Goal: Navigation & Orientation: Go to known website

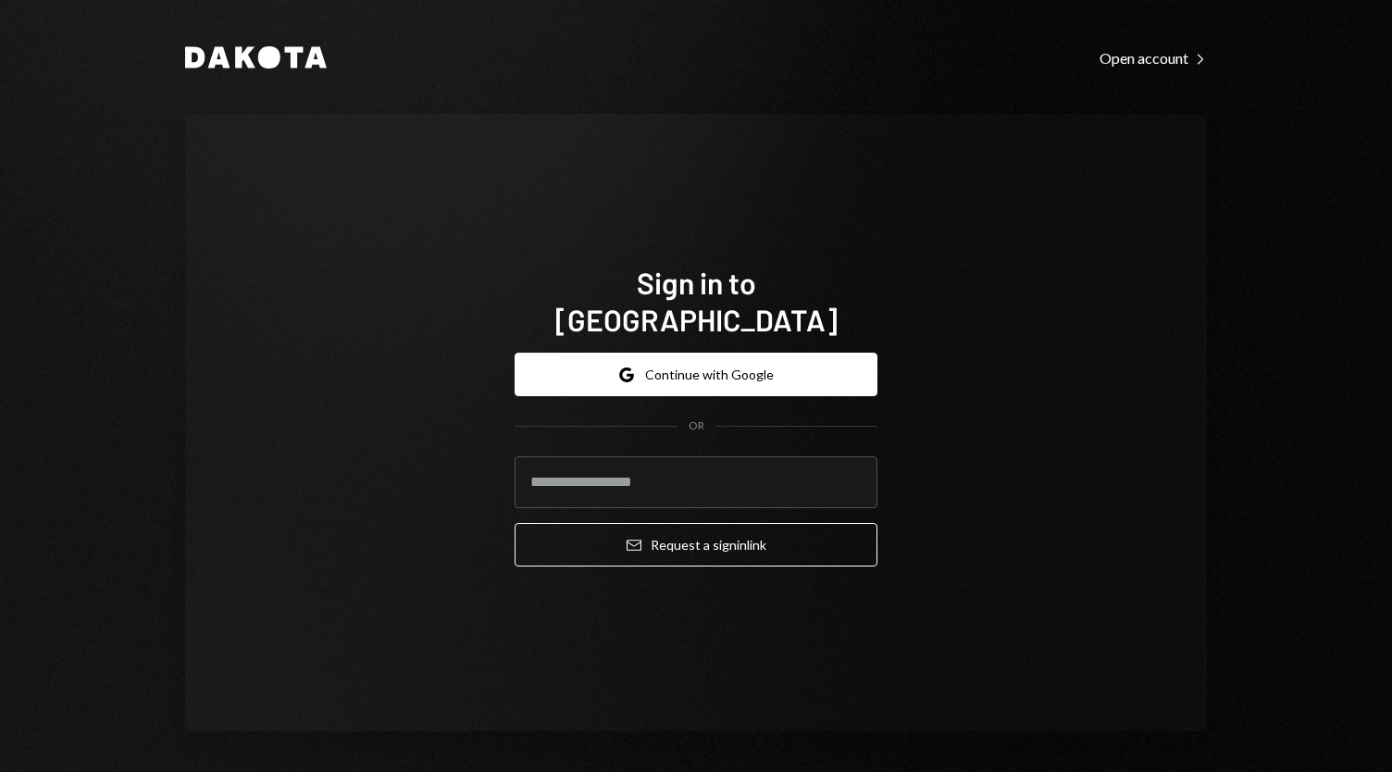
click at [584, 458] on input "email" at bounding box center [696, 482] width 363 height 52
click at [0, 771] on com-1password-button at bounding box center [0, 772] width 0 height 0
type input "**********"
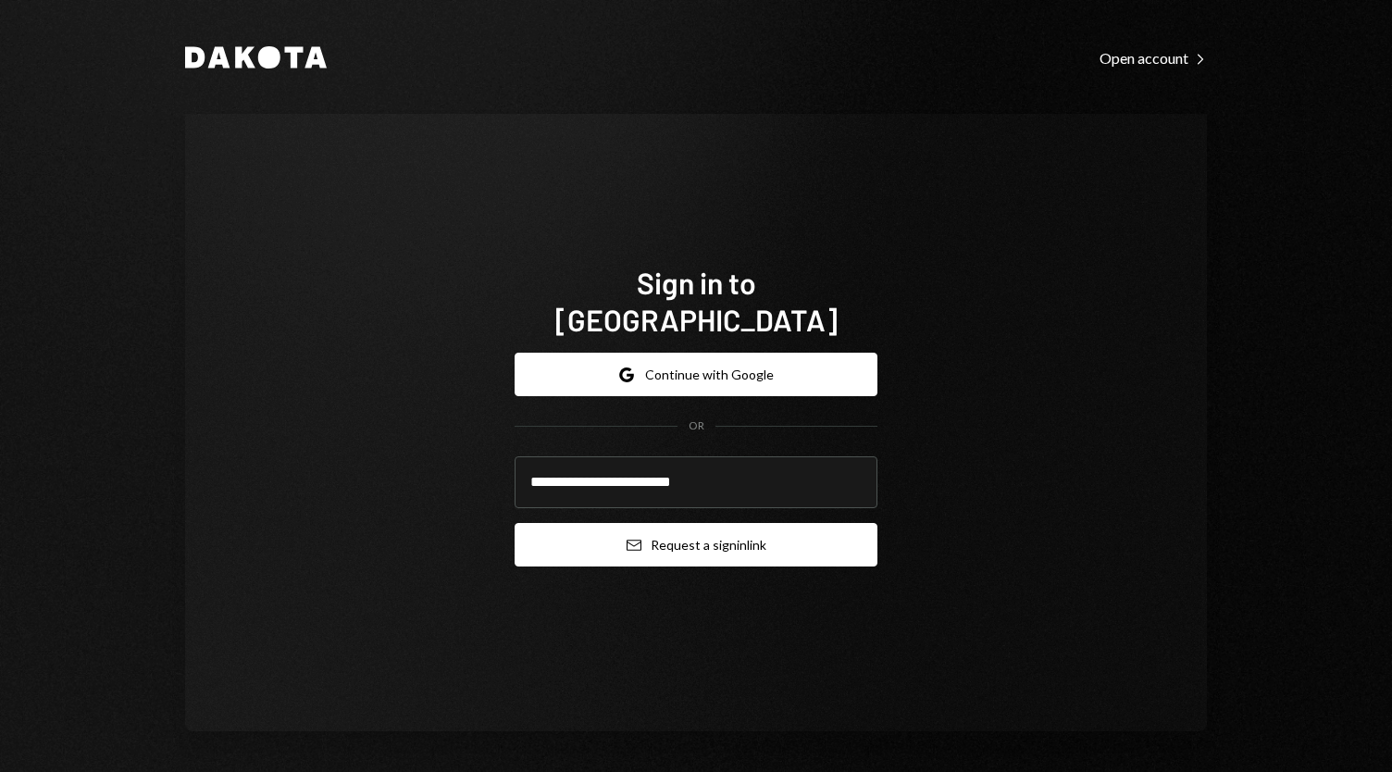
click at [673, 526] on button "Email Request a sign in link" at bounding box center [696, 544] width 363 height 43
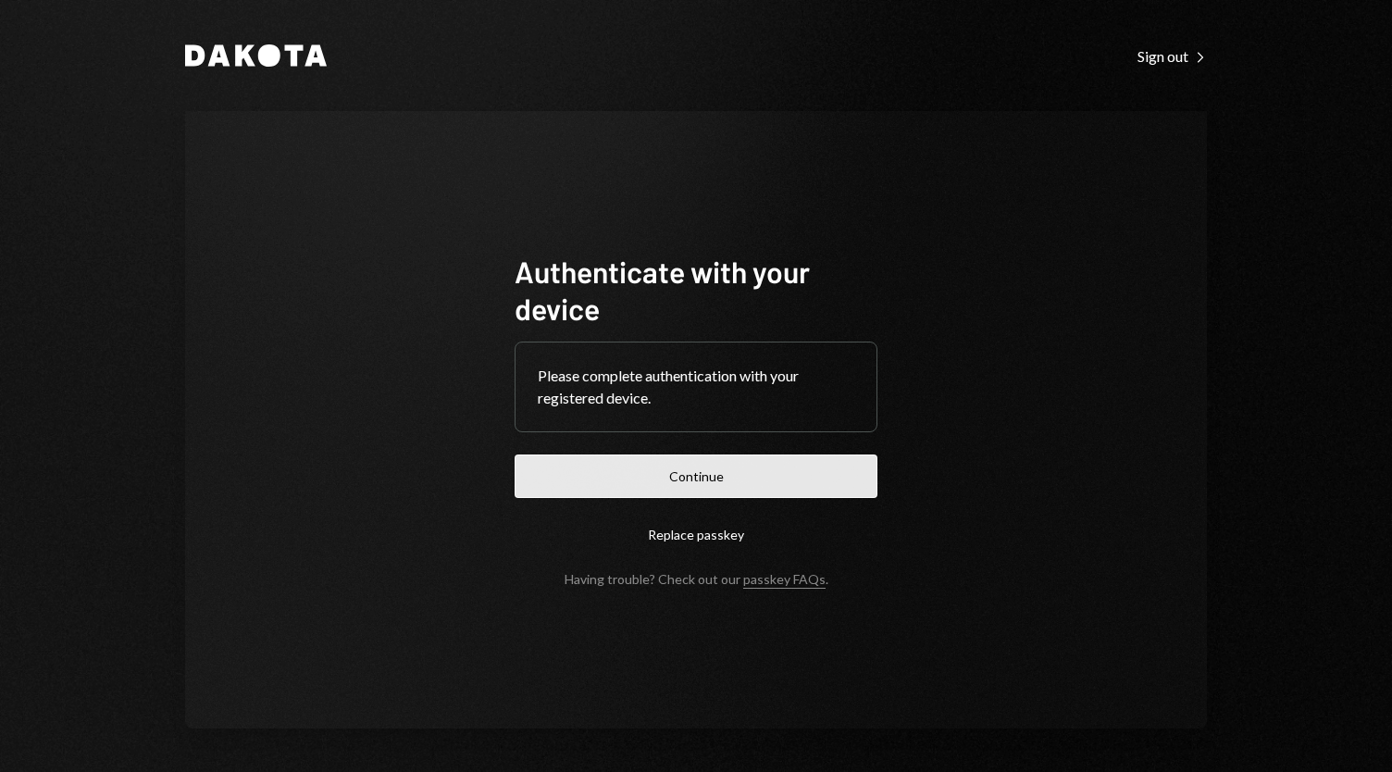
click at [711, 488] on button "Continue" at bounding box center [696, 475] width 363 height 43
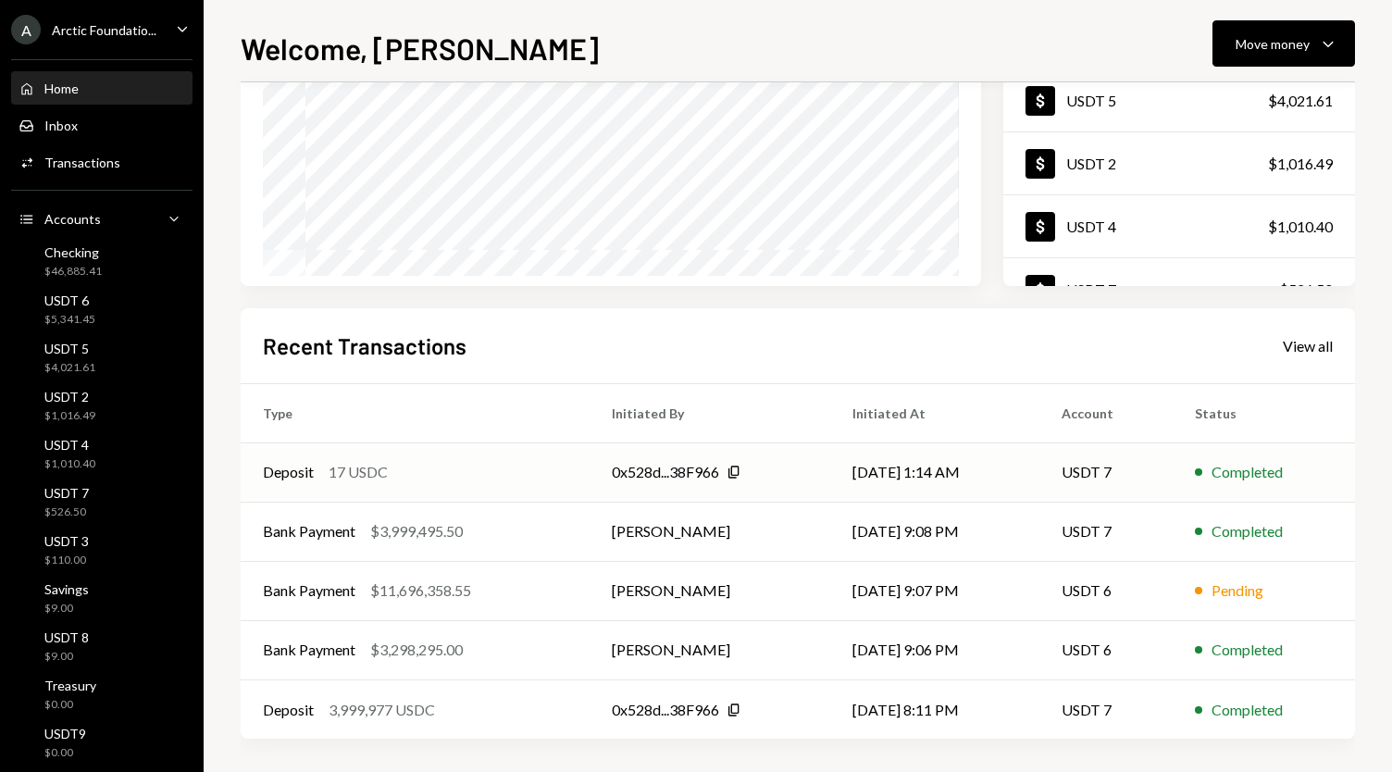
scroll to position [255, 0]
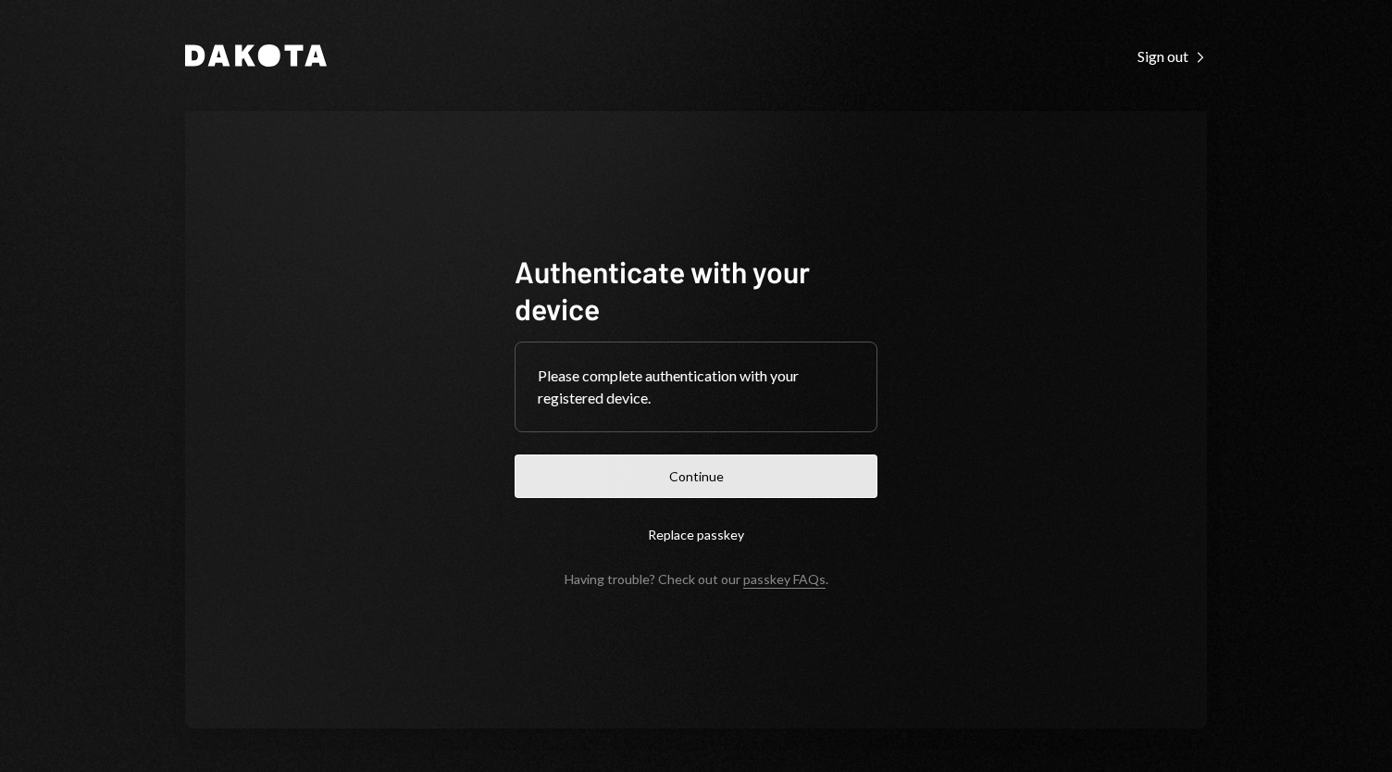
click at [748, 472] on button "Continue" at bounding box center [696, 475] width 363 height 43
